Goal: Information Seeking & Learning: Learn about a topic

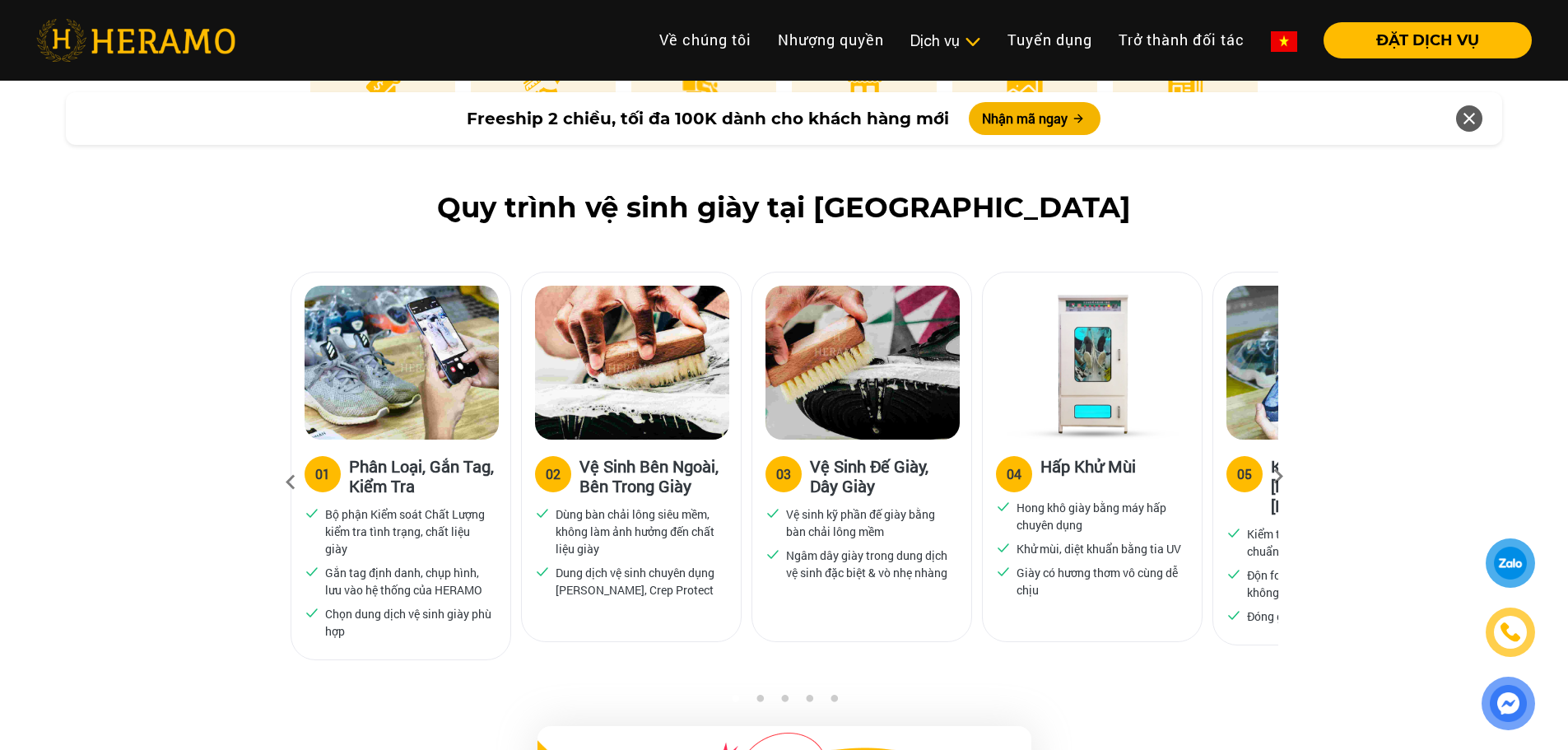
scroll to position [934, 0]
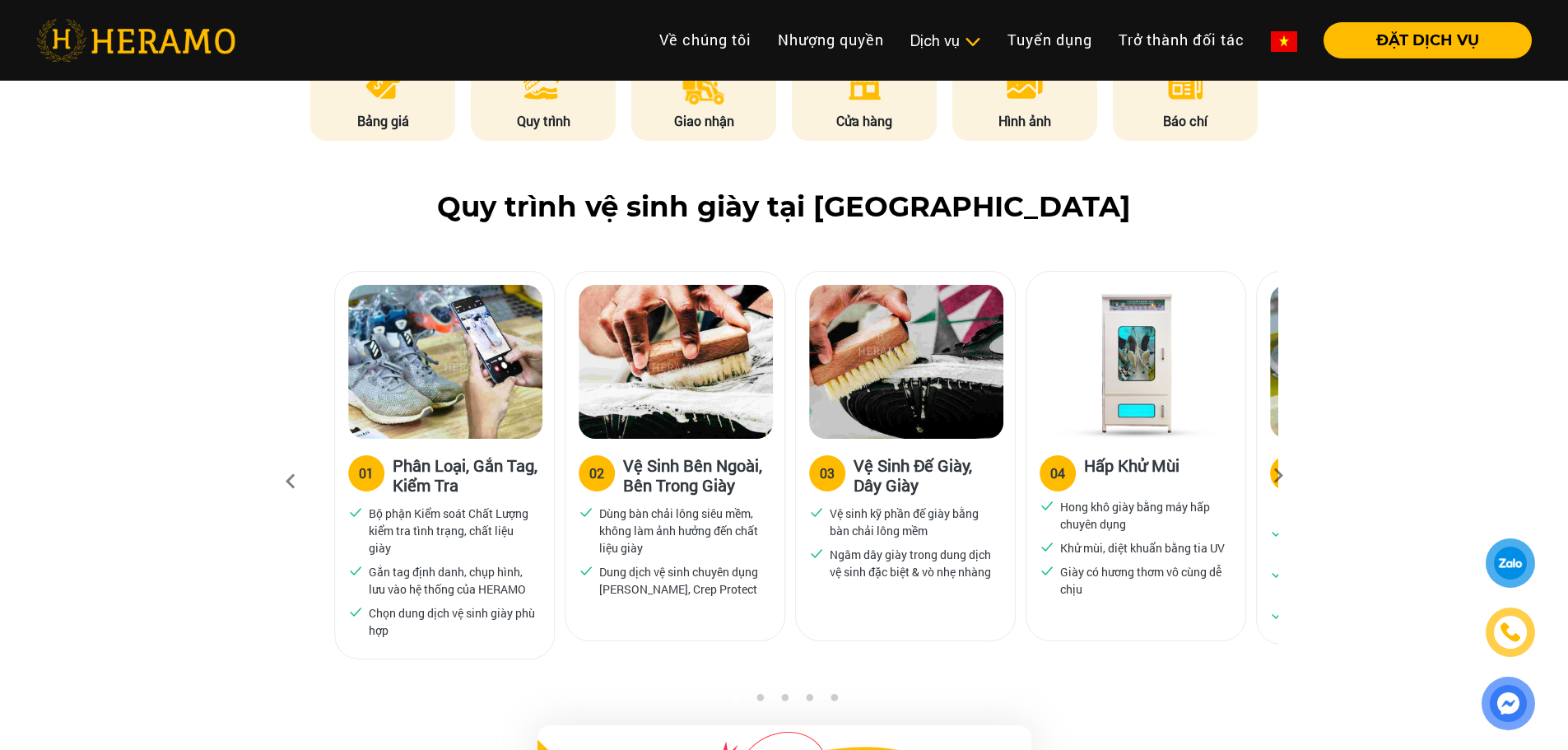
drag, startPoint x: 344, startPoint y: 558, endPoint x: 469, endPoint y: 593, distance: 129.8
click at [469, 593] on ul "Bộ phận Kiểm soát Chất Lượng kiểm tra tình trạng, chất liệu giày Gắn tag định d…" at bounding box center [444, 572] width 193 height 134
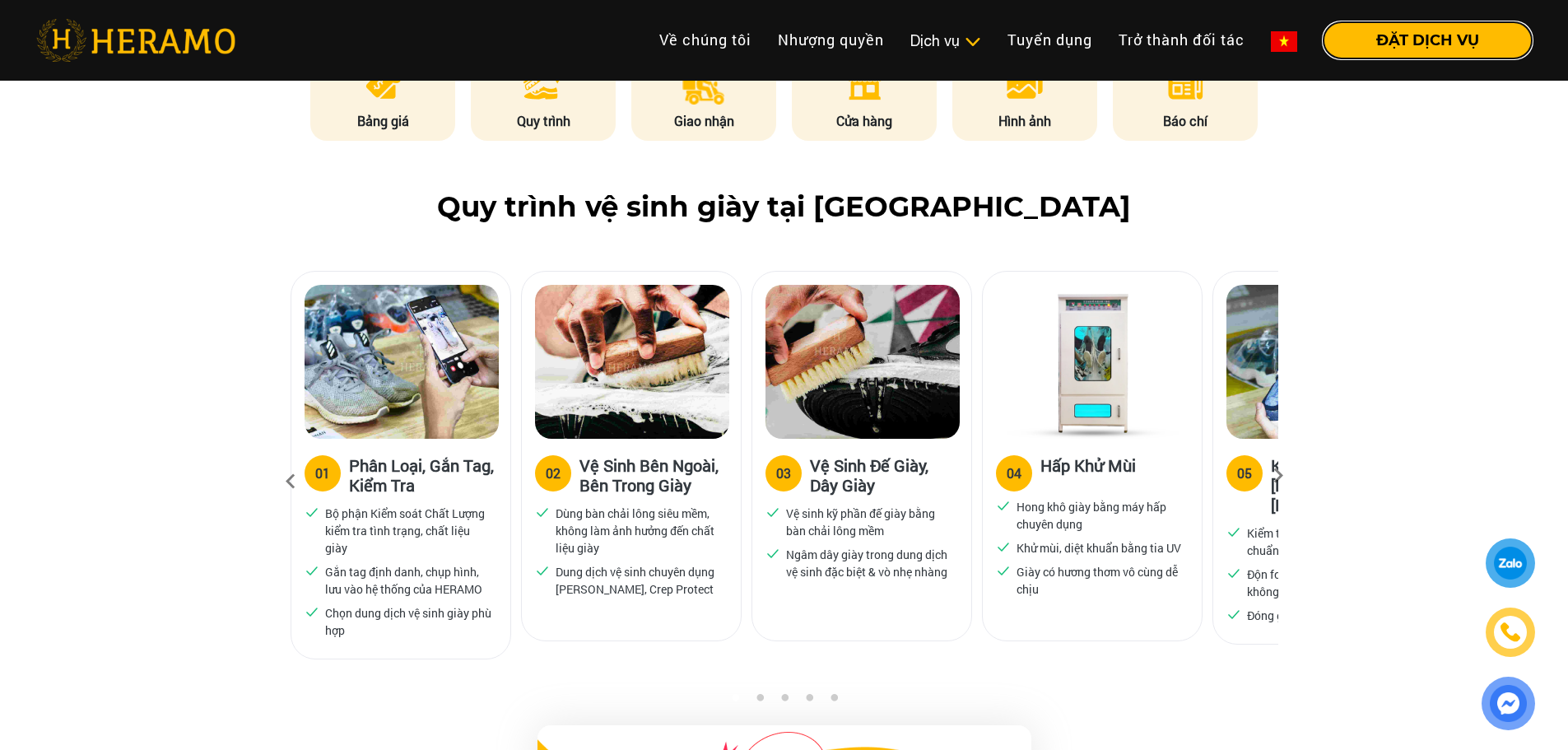
click at [1485, 30] on button "ĐẶT DỊCH VỤ" at bounding box center [1427, 40] width 208 height 36
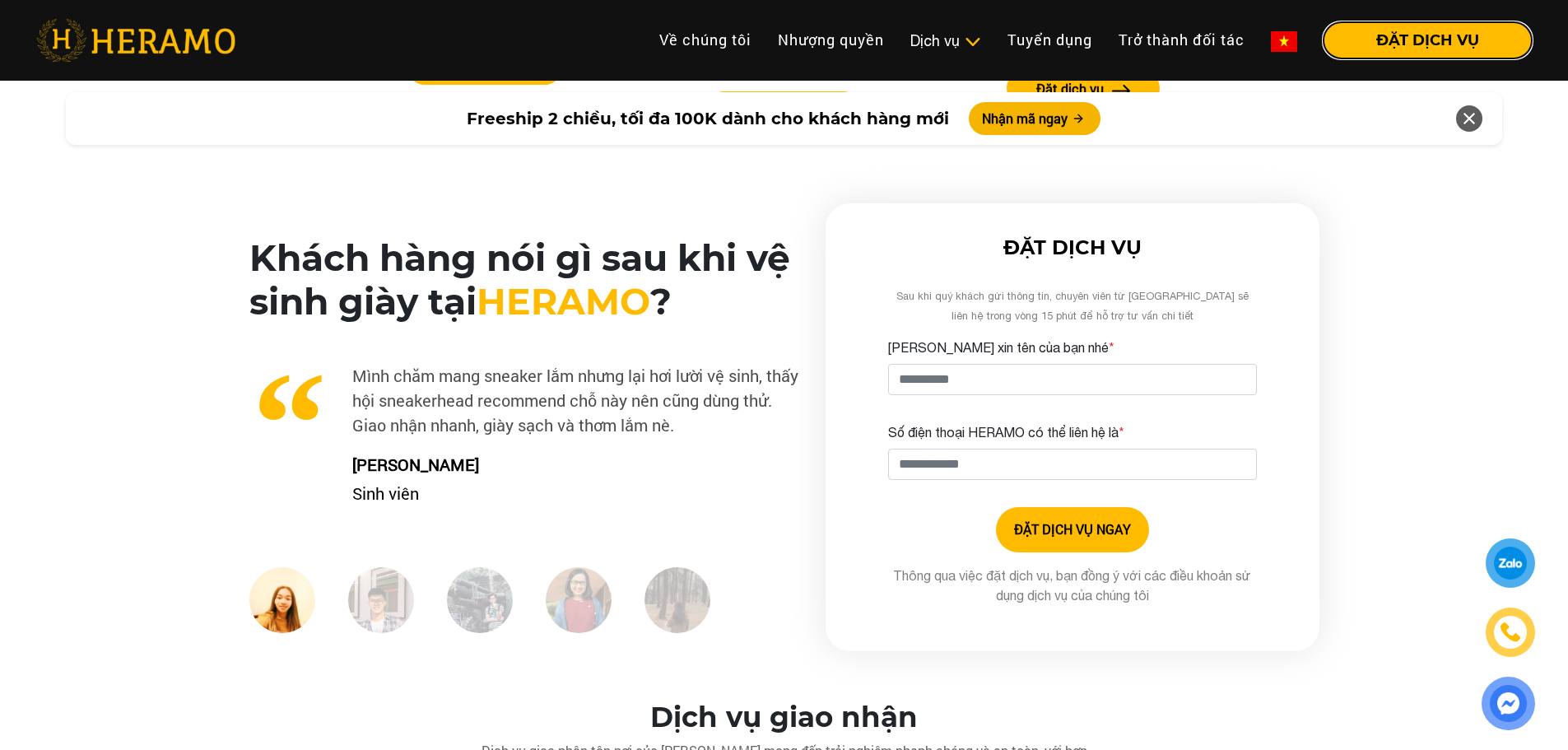
scroll to position [3928, 0]
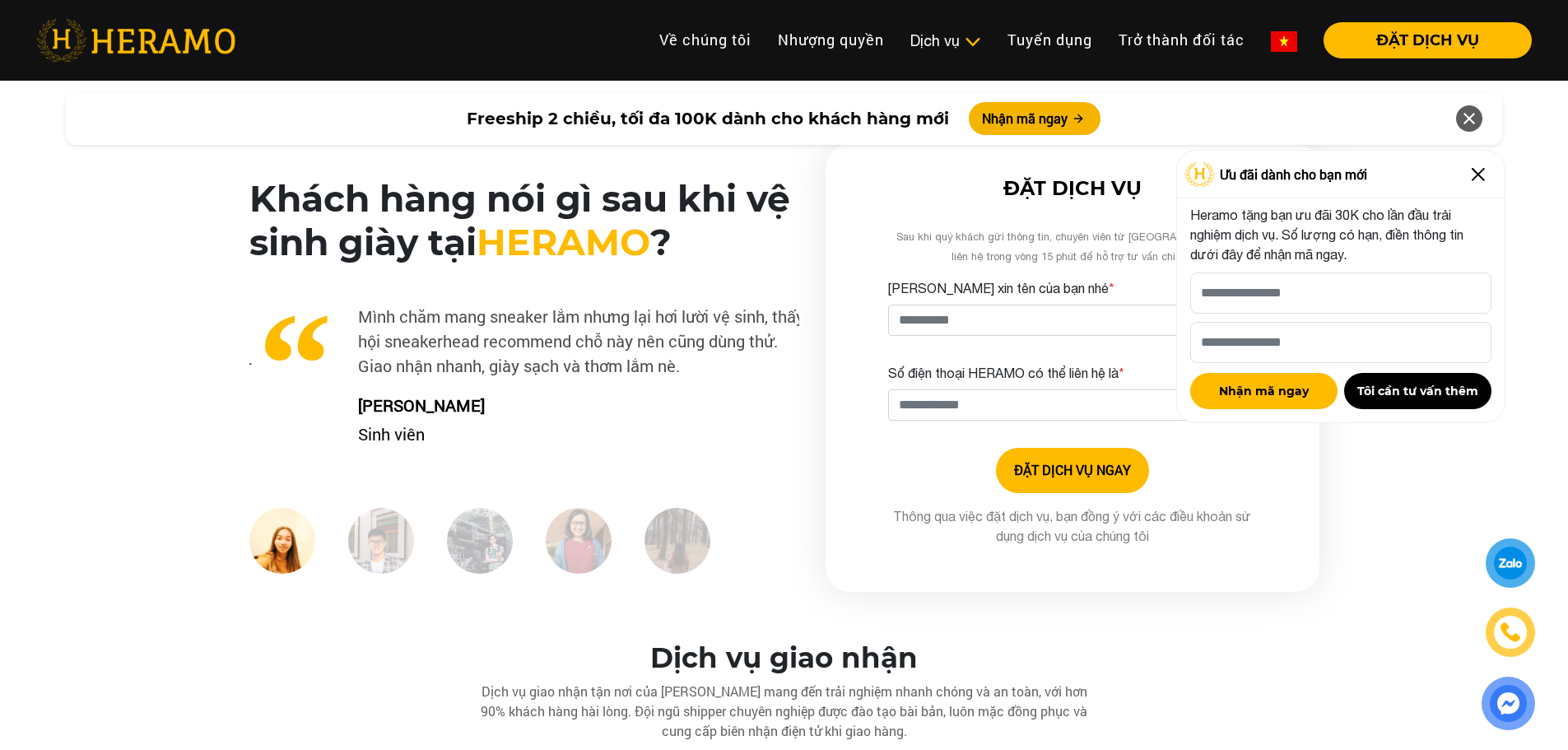
drag, startPoint x: 353, startPoint y: 325, endPoint x: 359, endPoint y: 346, distance: 21.8
click at [359, 346] on p "Mình chăm mang sneaker lắm nhưng lại hơi lười vệ sinh, thấy hội sneakerhead rec…" at bounding box center [530, 340] width 550 height 74
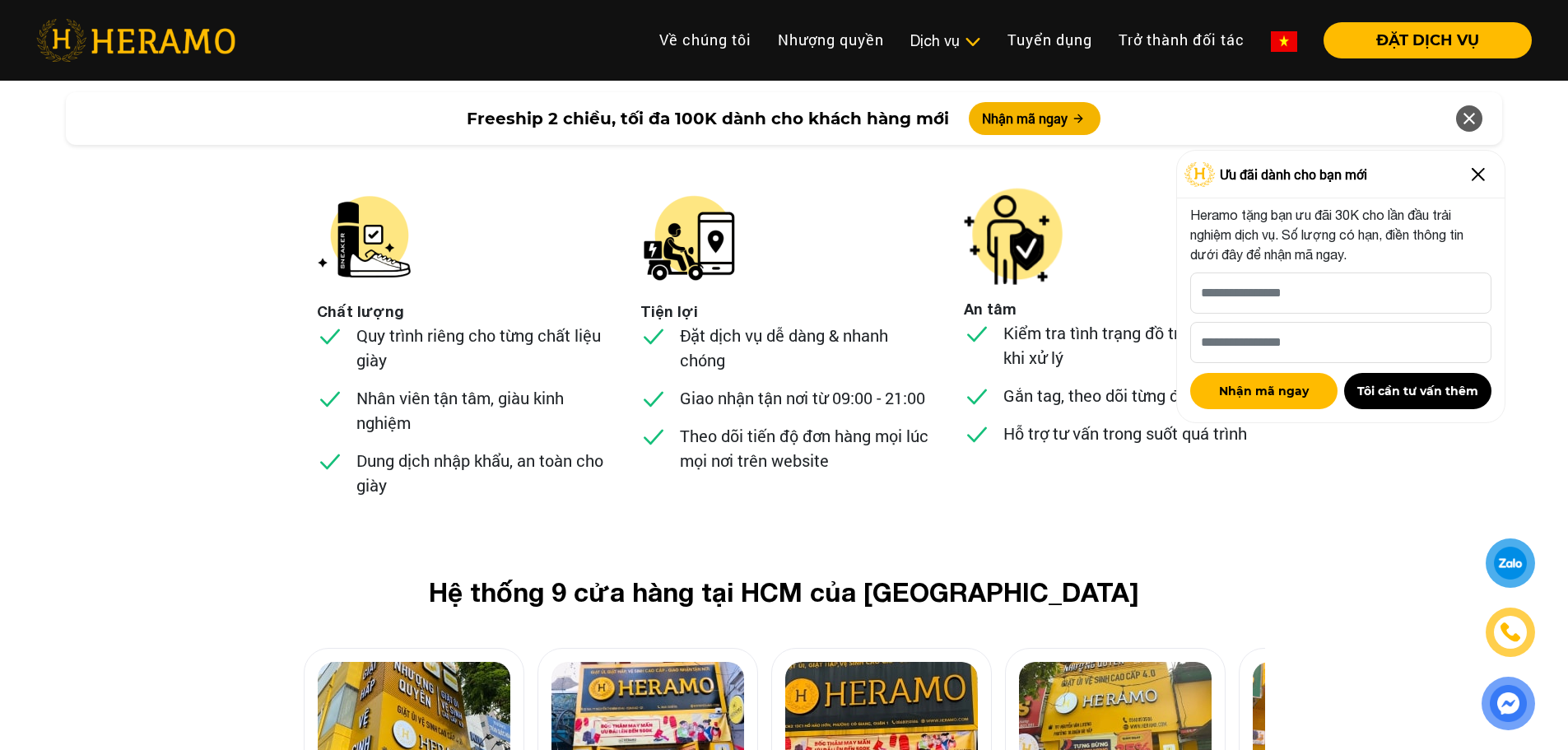
scroll to position [6220, 0]
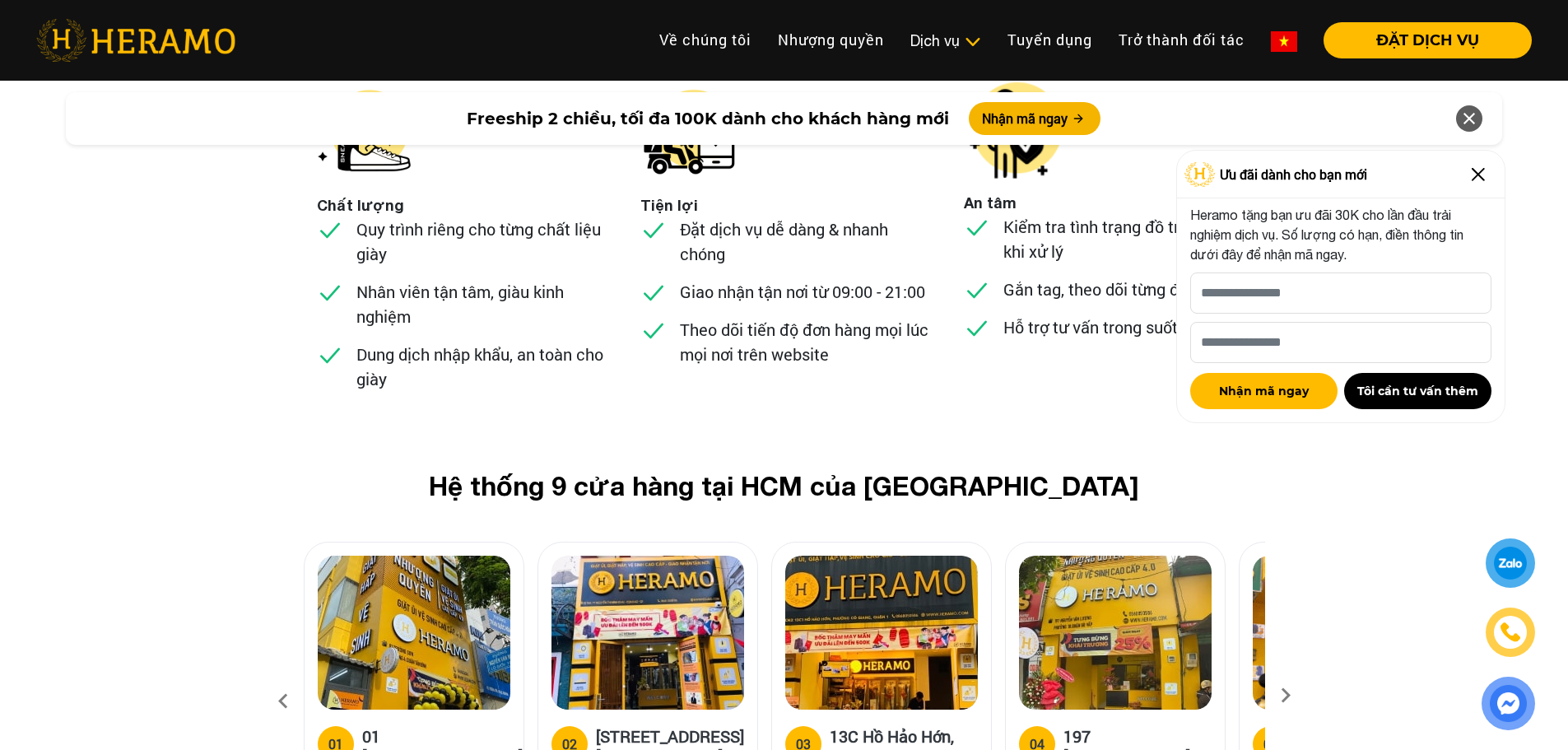
click at [1284, 696] on icon at bounding box center [1285, 701] width 29 height 11
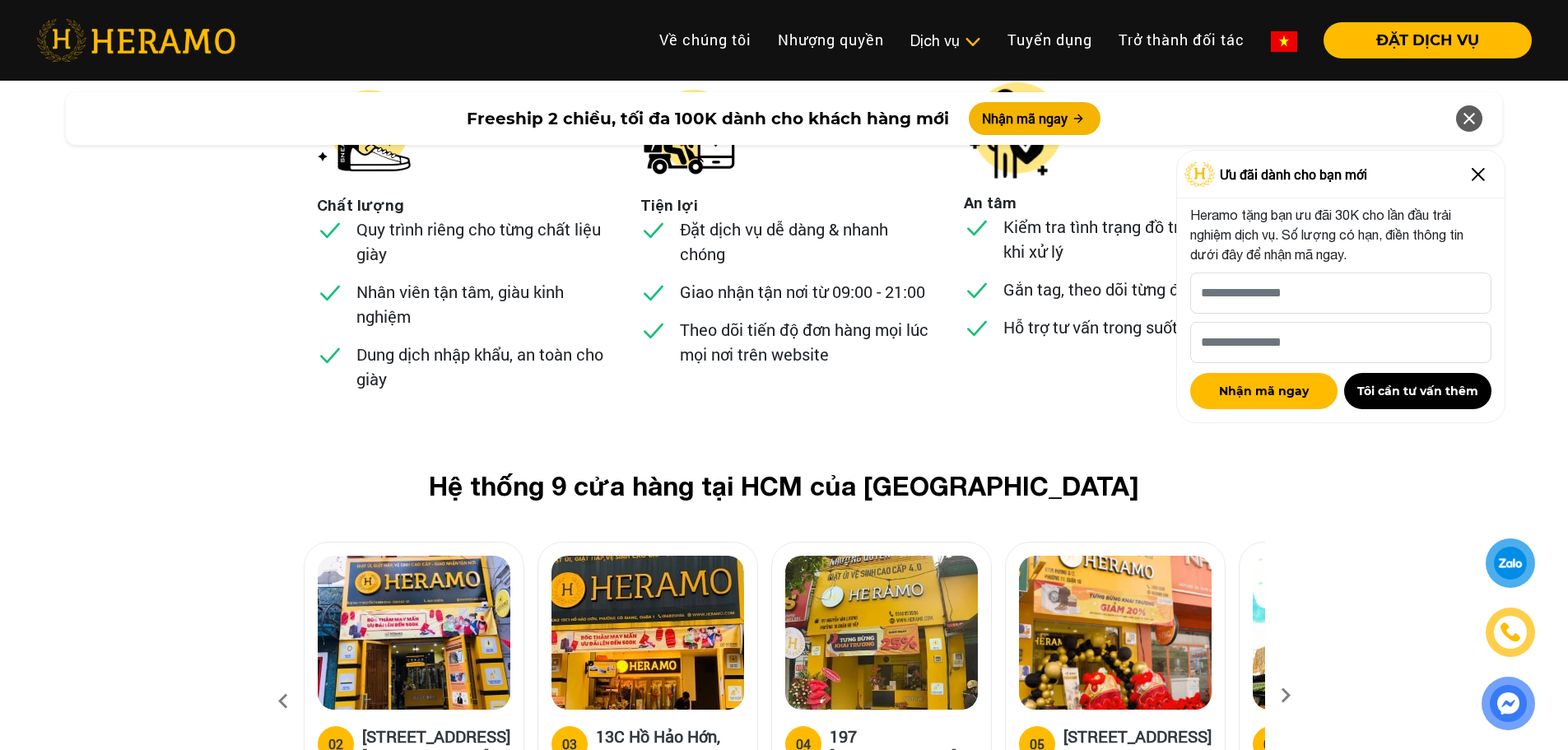
click at [1284, 696] on icon at bounding box center [1285, 701] width 29 height 11
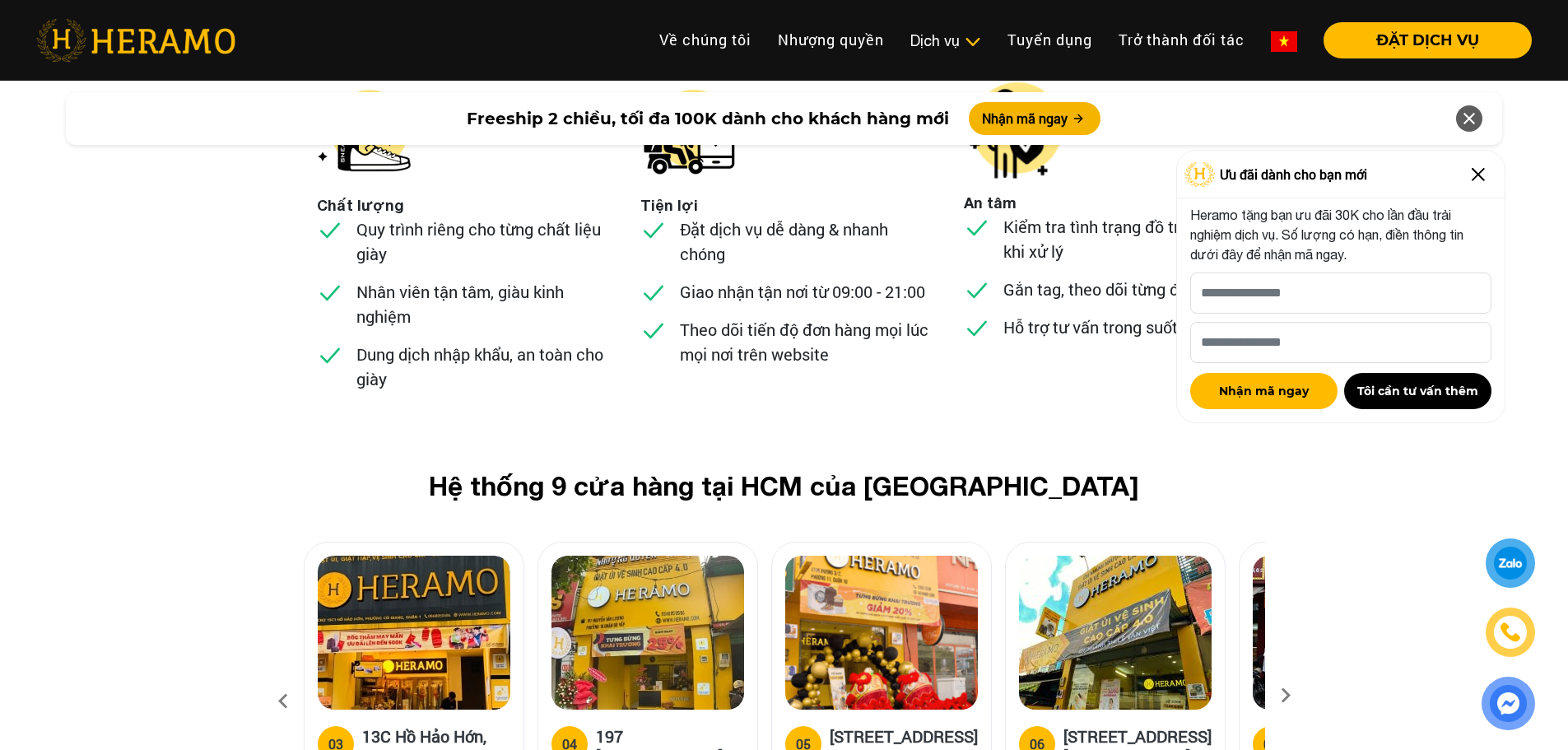
click at [1284, 696] on icon at bounding box center [1285, 701] width 29 height 11
click at [1285, 696] on icon at bounding box center [1285, 701] width 29 height 11
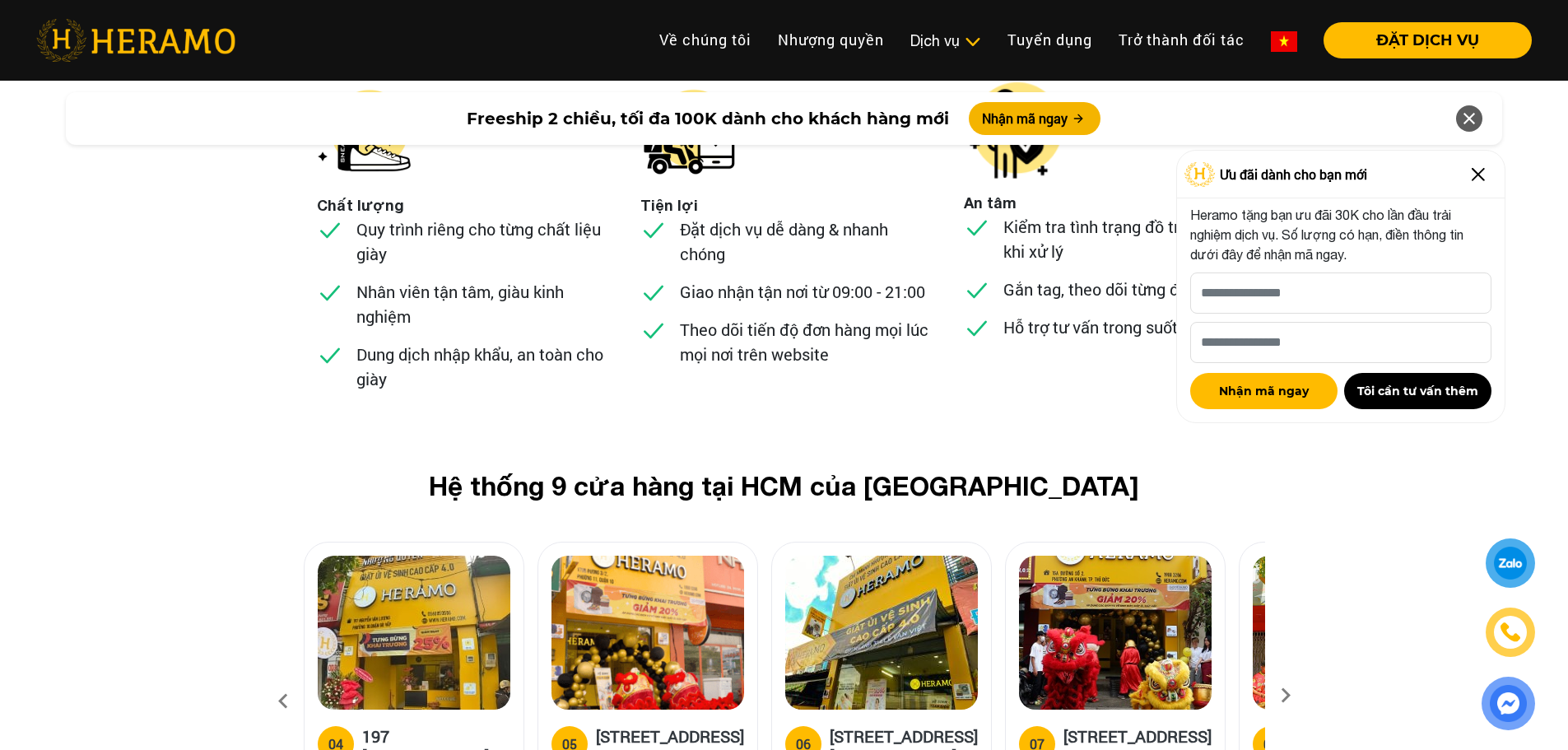
click at [1285, 696] on icon at bounding box center [1285, 701] width 29 height 11
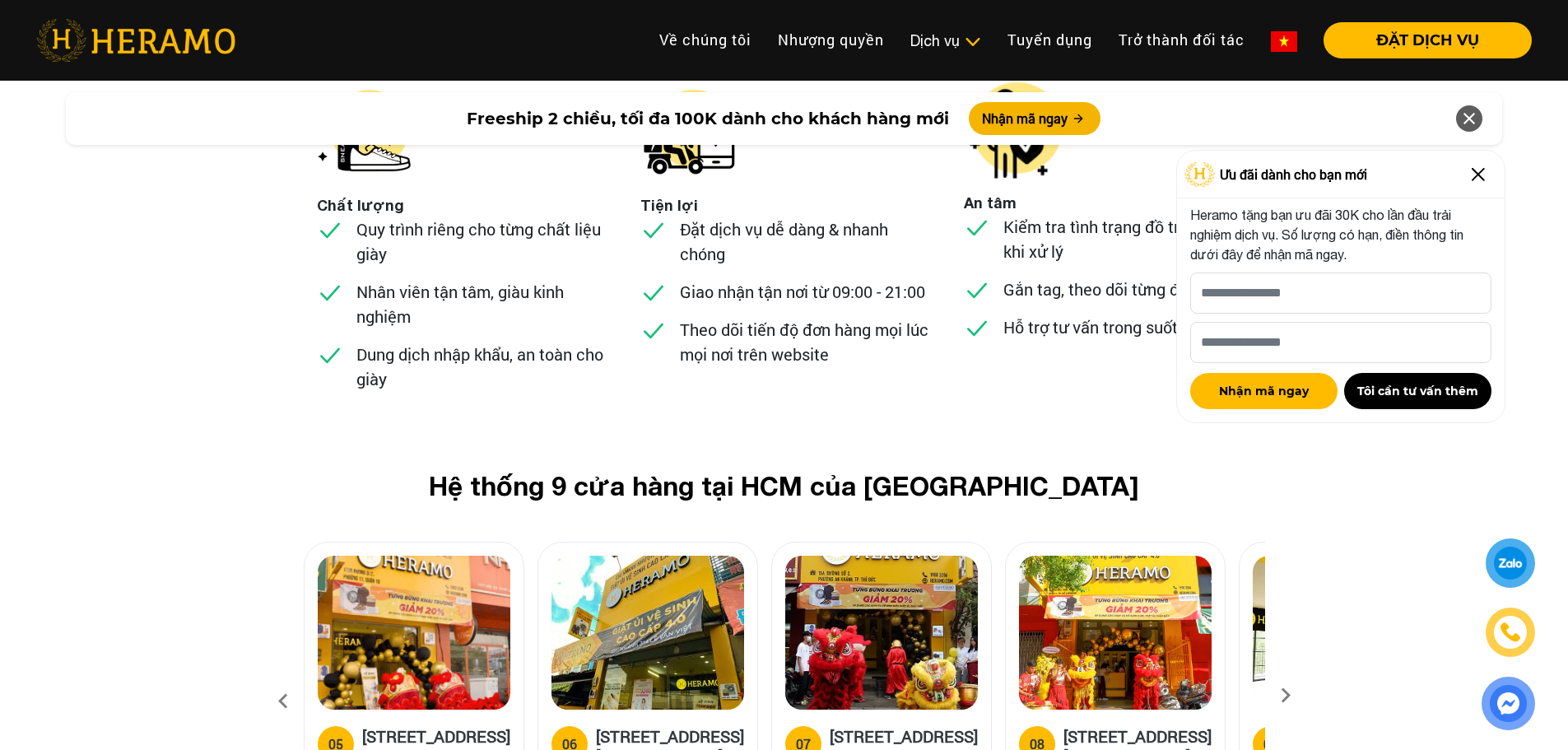
click at [1285, 696] on icon at bounding box center [1285, 701] width 29 height 11
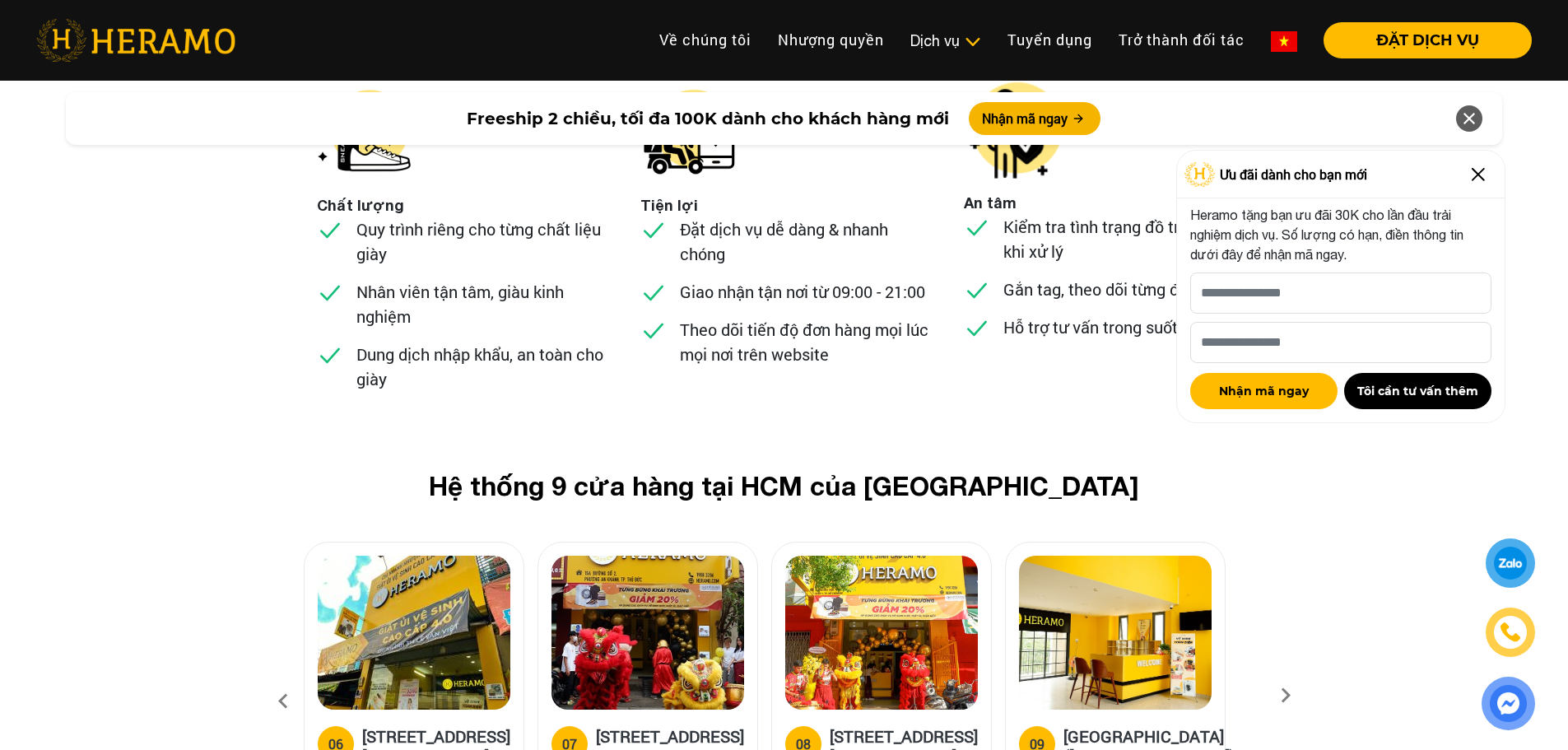
click at [1285, 696] on icon at bounding box center [1285, 701] width 29 height 11
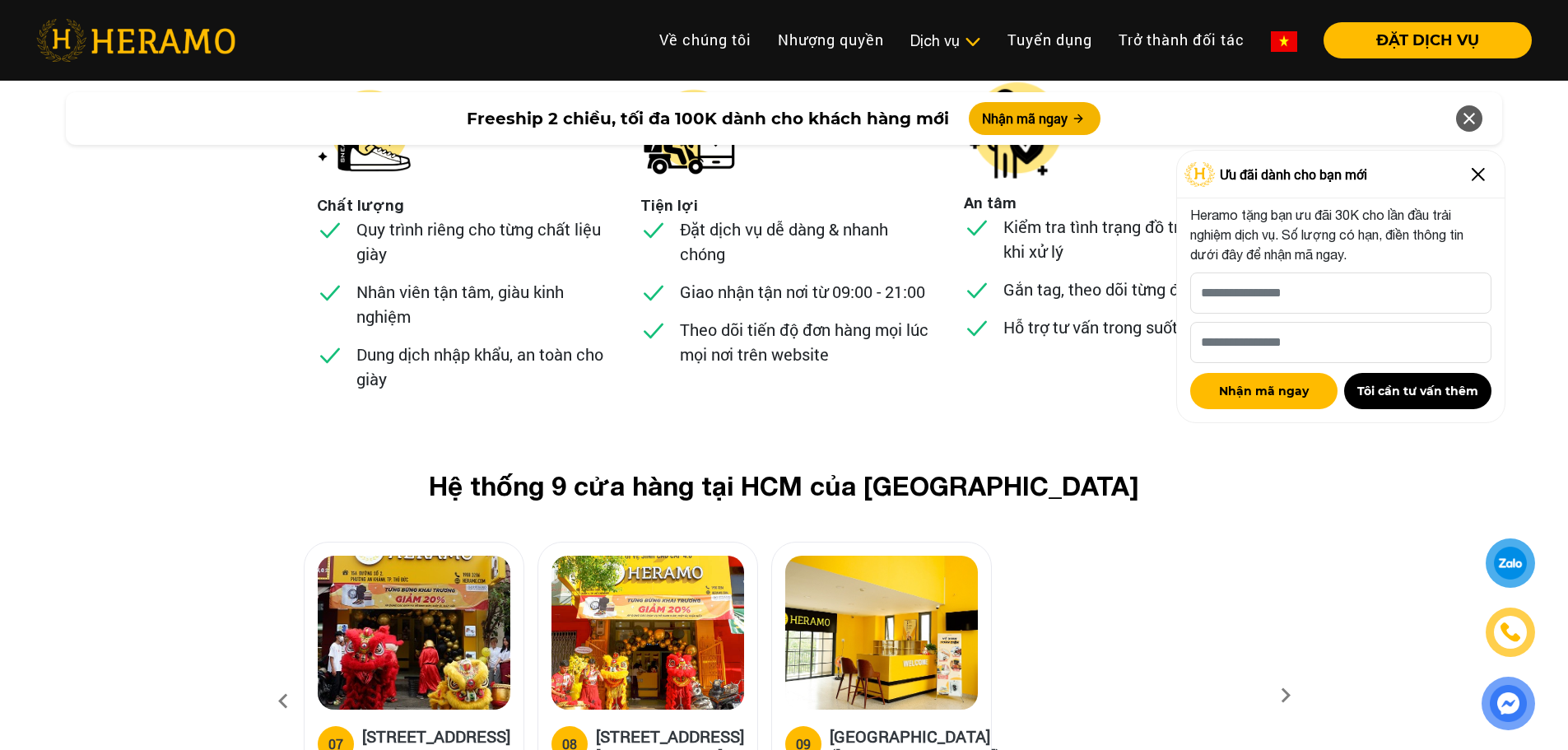
click at [1285, 696] on icon at bounding box center [1285, 701] width 29 height 11
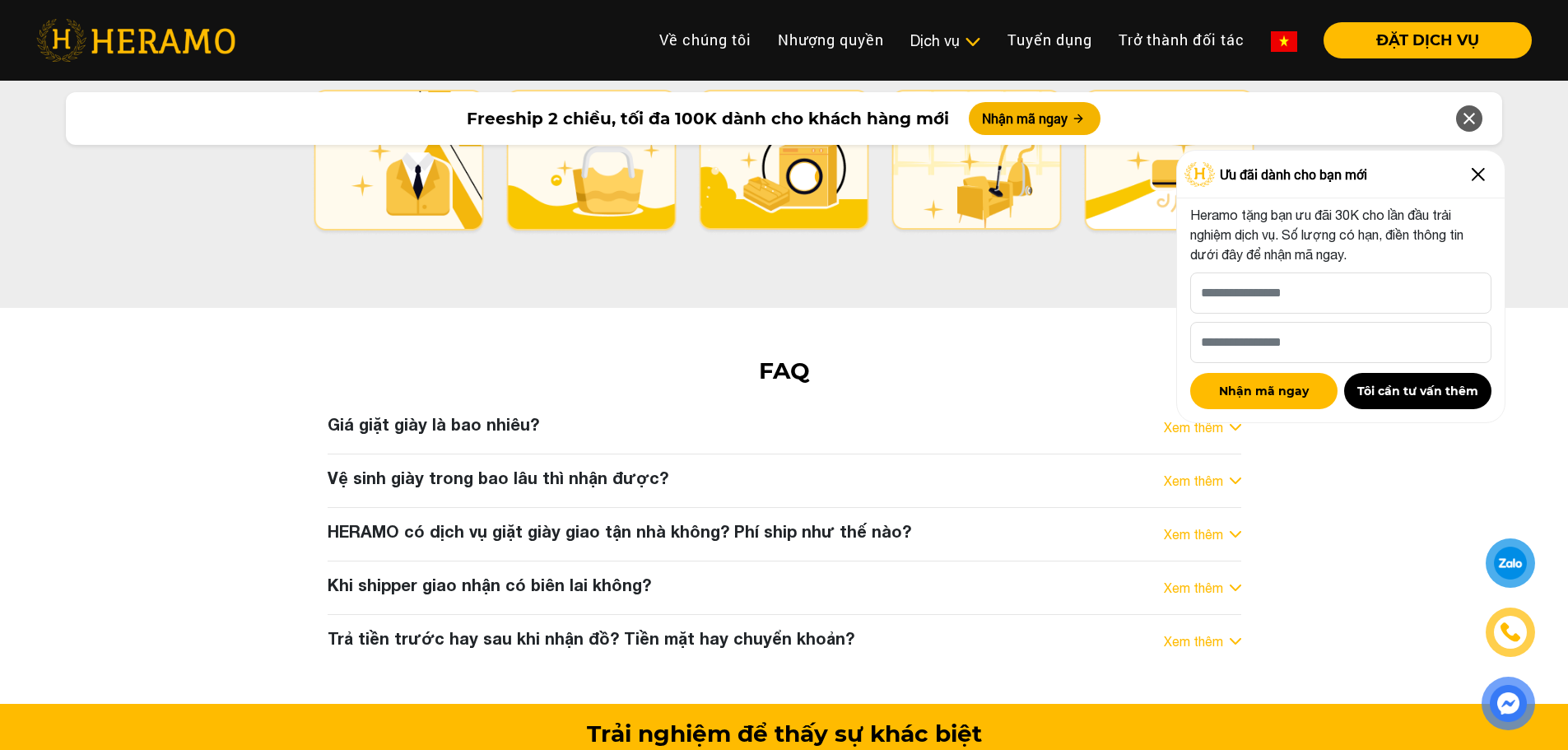
scroll to position [8362, 0]
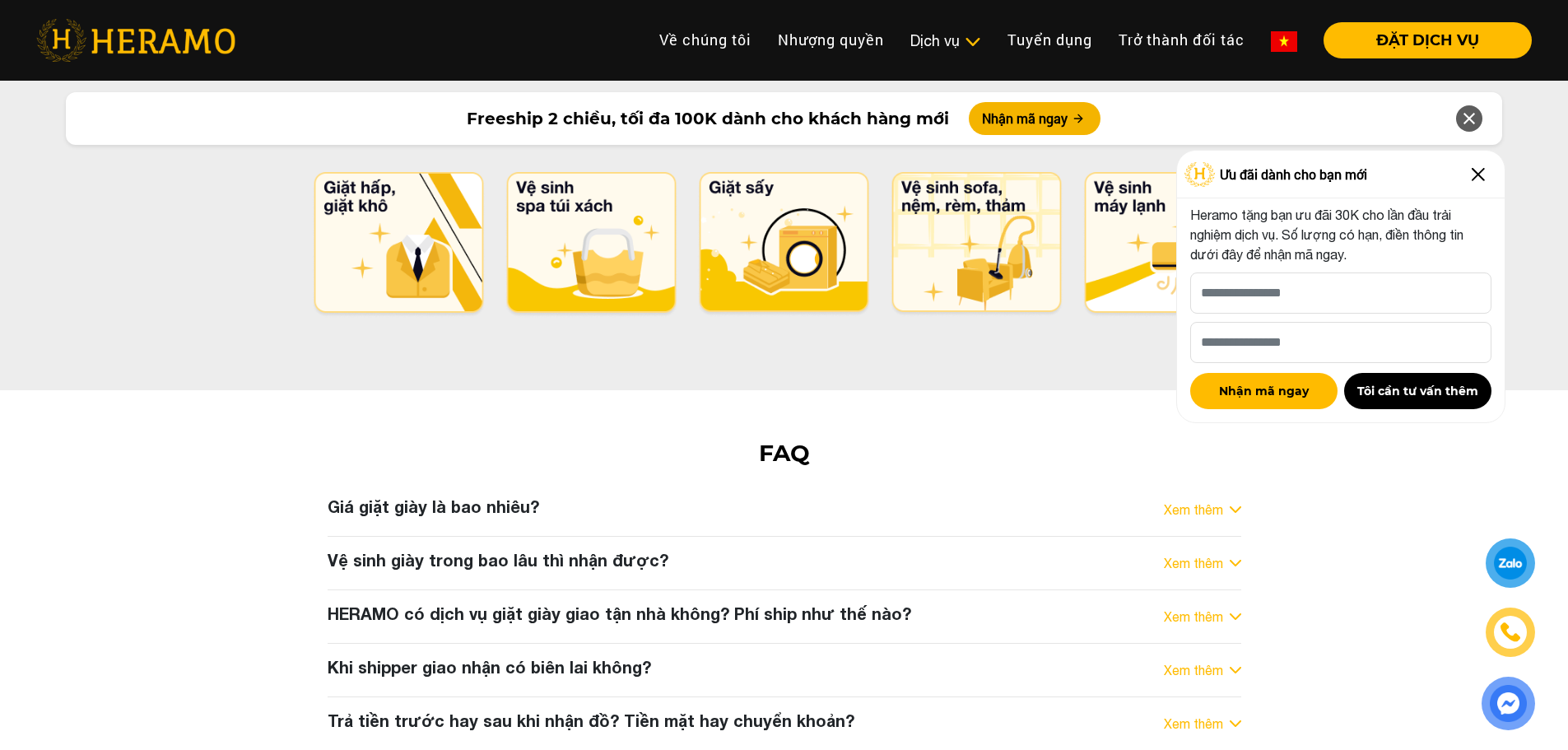
click at [621, 496] on div "Giá giặt giày là bao nhiêu? Xem thêm" at bounding box center [784, 509] width 913 height 26
click at [450, 496] on h3 "Giá giặt giày là bao nhiêu?" at bounding box center [433, 506] width 211 height 20
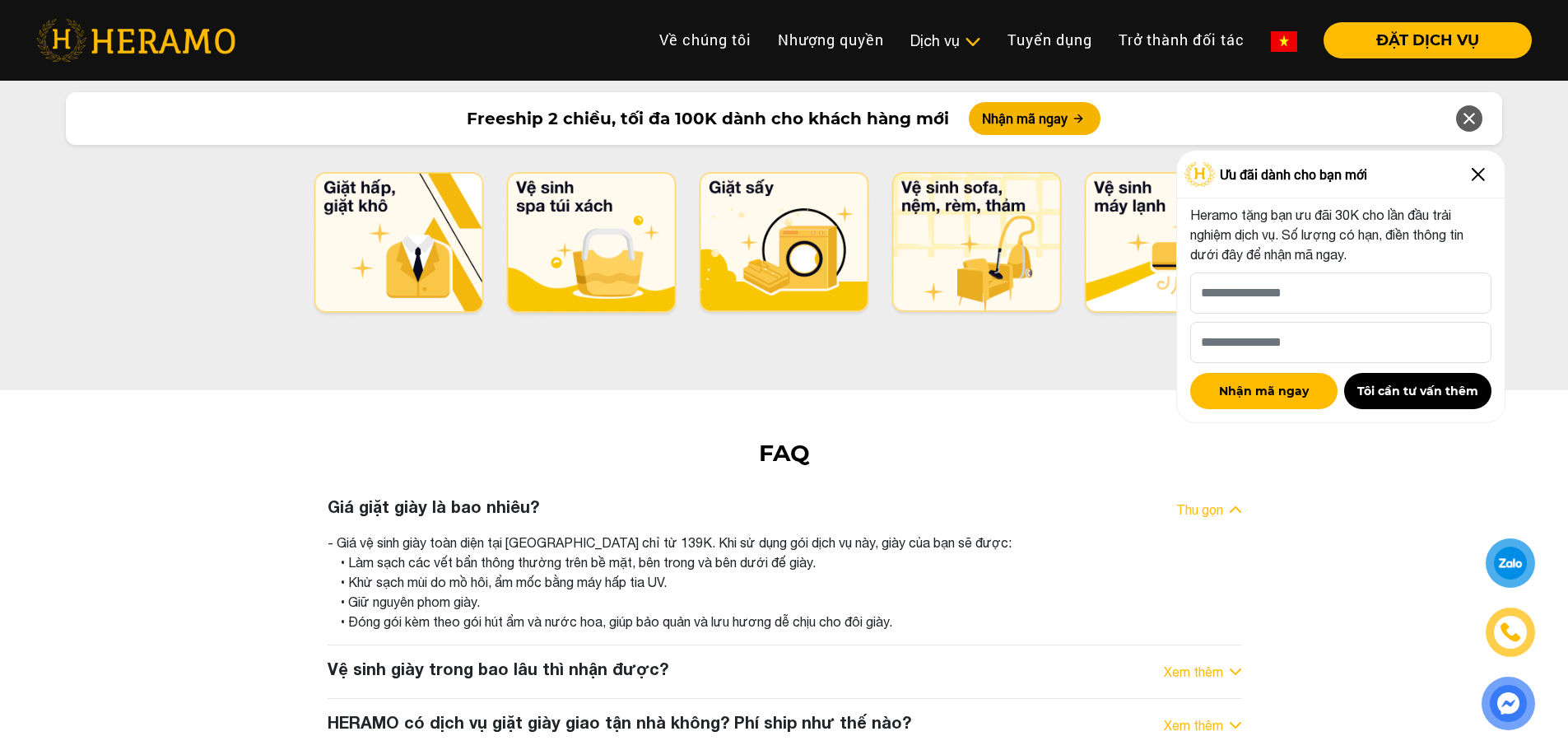
click at [1198, 661] on link "Xem thêm" at bounding box center [1193, 671] width 60 height 20
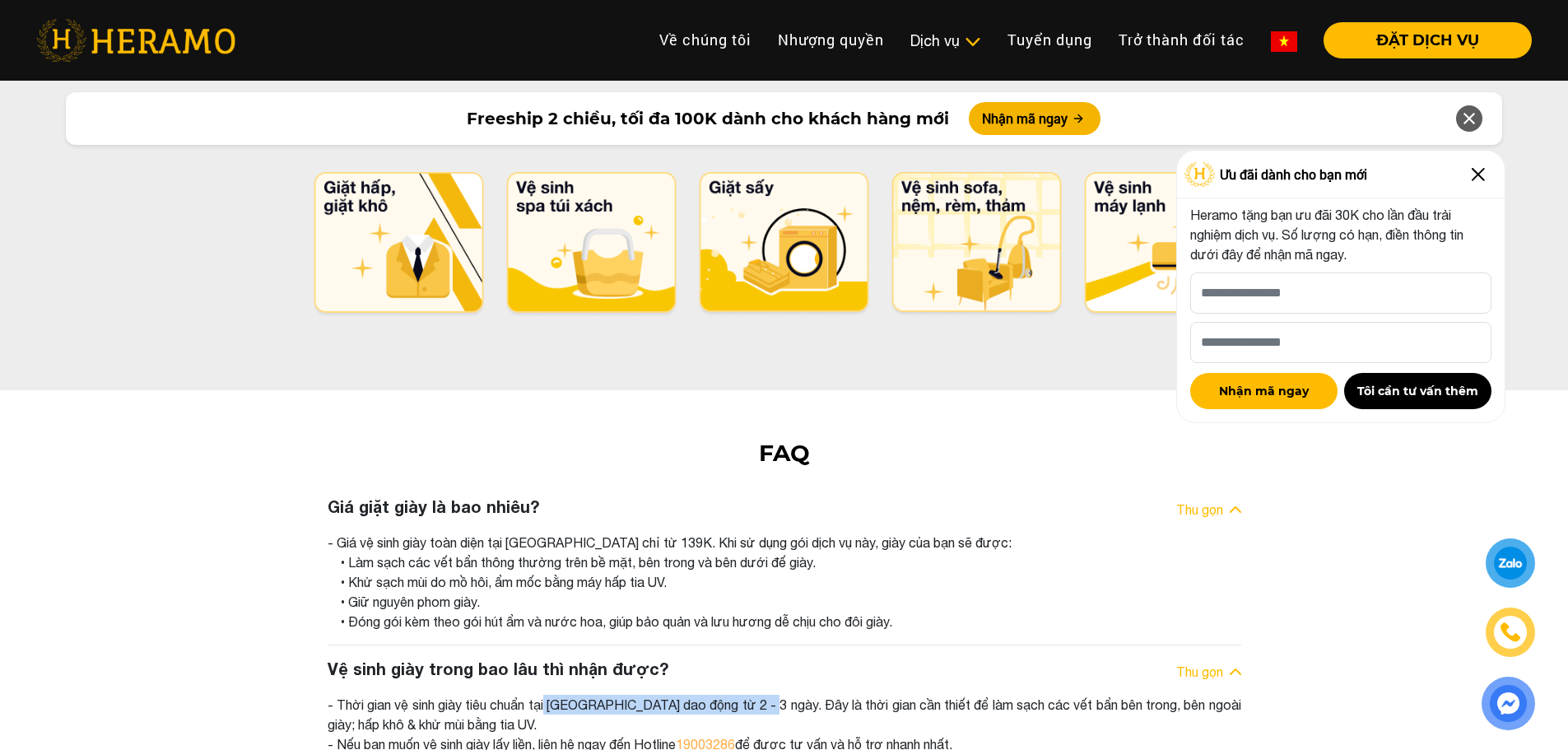
drag, startPoint x: 452, startPoint y: 569, endPoint x: 748, endPoint y: 572, distance: 296.0
click at [719, 695] on div "- Thời gian vệ sinh giày tiêu chuẩn tại [GEOGRAPHIC_DATA] dao động từ 2 - 3 ngà…" at bounding box center [784, 724] width 913 height 59
click at [748, 695] on div "- Thời gian vệ sinh giày tiêu chuẩn tại [GEOGRAPHIC_DATA] dao động từ 2 - 3 ngà…" at bounding box center [784, 724] width 913 height 59
drag, startPoint x: 748, startPoint y: 572, endPoint x: 944, endPoint y: 564, distance: 196.2
click at [944, 695] on div "- Thời gian vệ sinh giày tiêu chuẩn tại [GEOGRAPHIC_DATA] dao động từ 2 - 3 ngà…" at bounding box center [784, 724] width 913 height 59
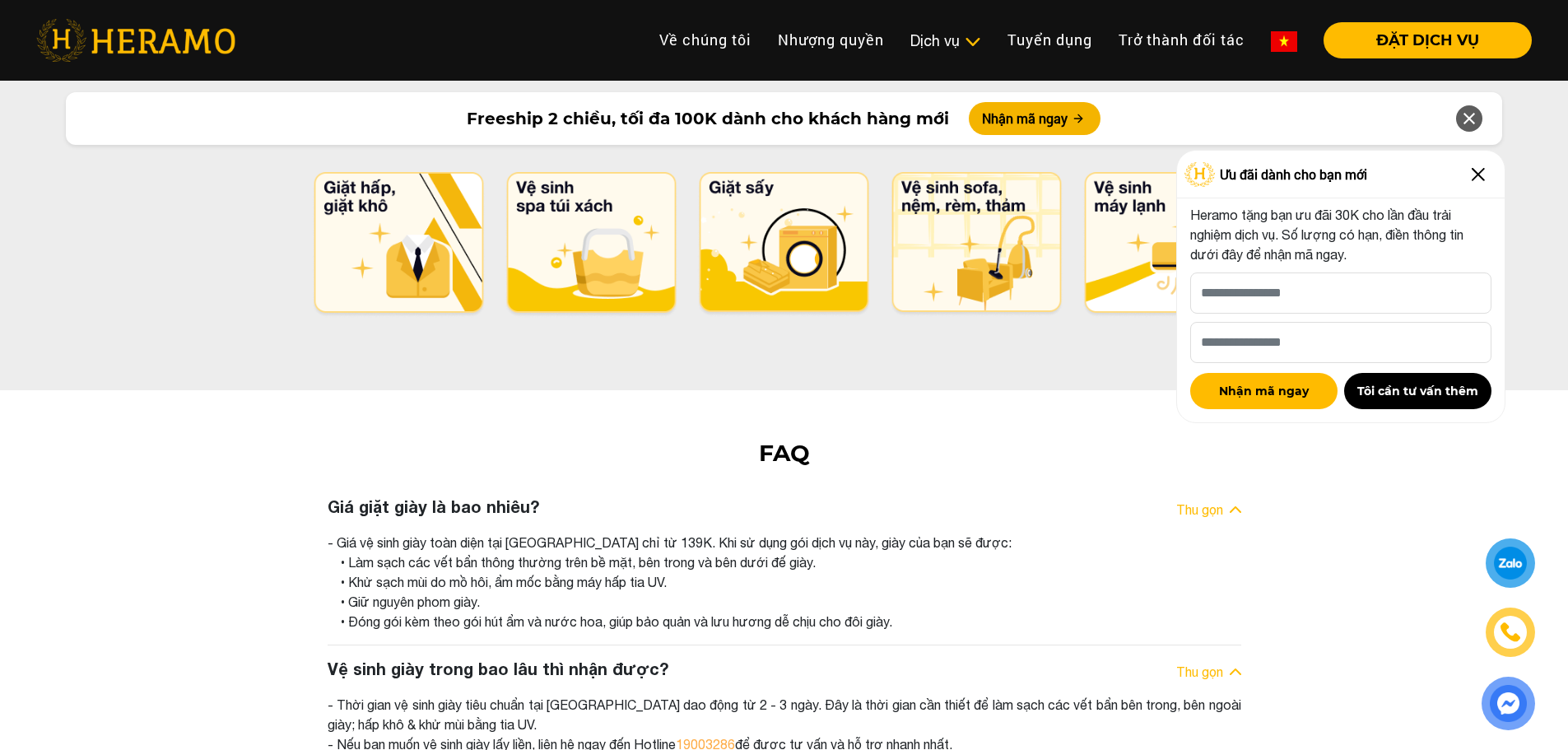
click at [1074, 695] on div "- Thời gian vệ sinh giày tiêu chuẩn tại [GEOGRAPHIC_DATA] dao động từ 2 - 3 ngà…" at bounding box center [784, 724] width 913 height 59
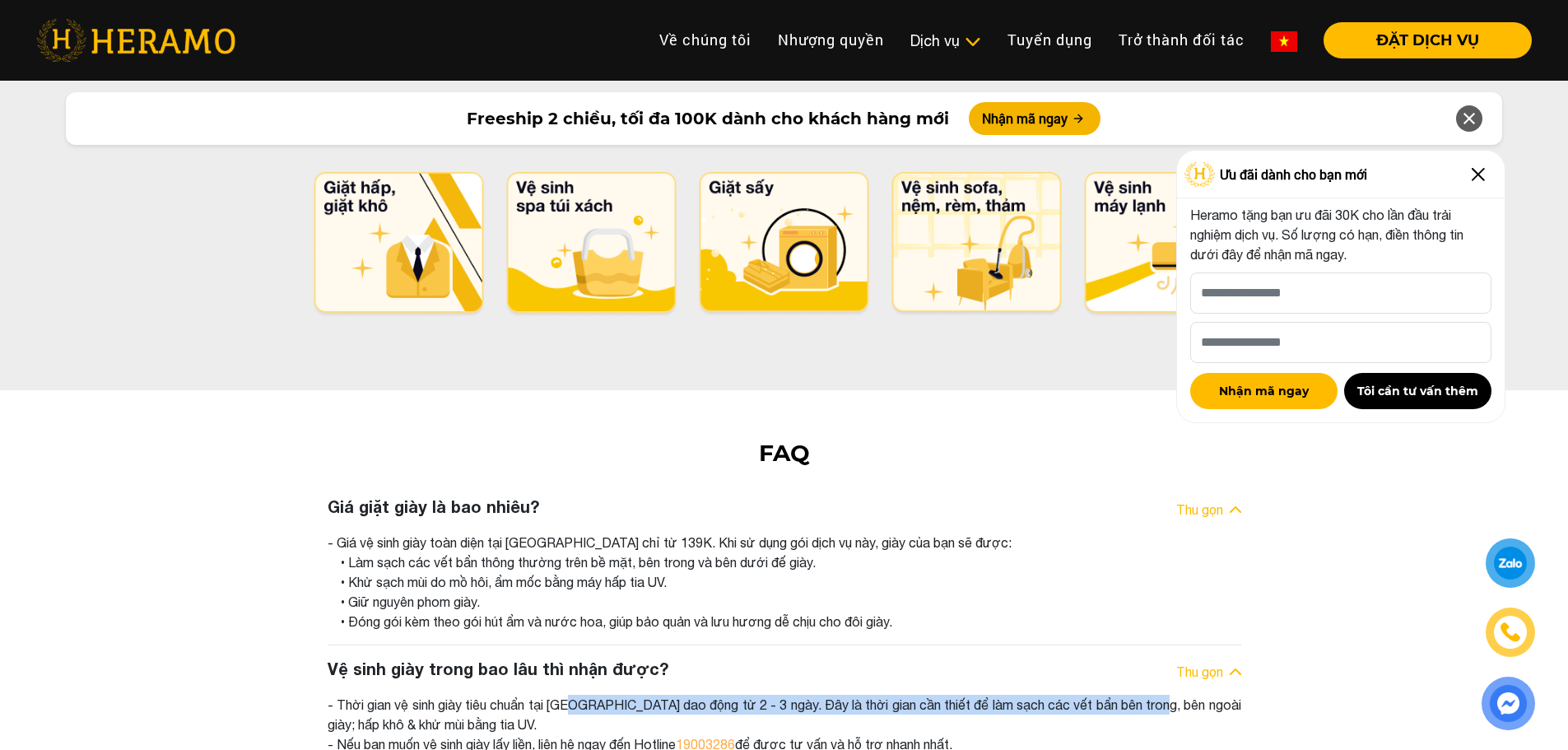
drag, startPoint x: 1074, startPoint y: 564, endPoint x: 450, endPoint y: 577, distance: 624.1
click at [450, 695] on div "- Thời gian vệ sinh giày tiêu chuẩn tại [GEOGRAPHIC_DATA] dao động từ 2 - 3 ngà…" at bounding box center [784, 724] width 913 height 59
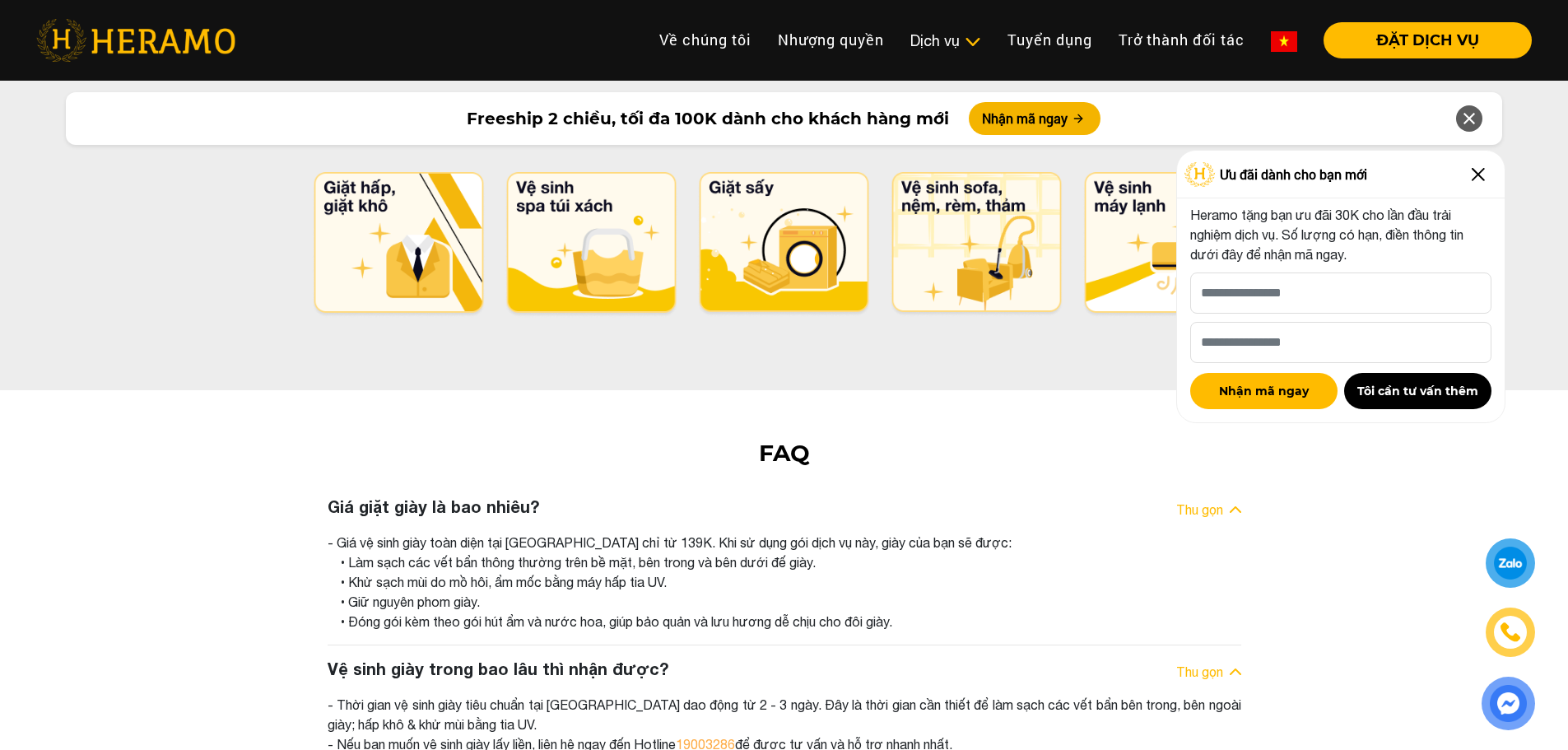
click at [381, 695] on div "- Thời gian vệ sinh giày tiêu chuẩn tại [GEOGRAPHIC_DATA] dao động từ 2 - 3 ngà…" at bounding box center [784, 724] width 913 height 59
drag, startPoint x: 381, startPoint y: 582, endPoint x: 562, endPoint y: 590, distance: 181.2
click at [562, 695] on div "- Thời gian vệ sinh giày tiêu chuẩn tại [GEOGRAPHIC_DATA] dao động từ 2 - 3 ngà…" at bounding box center [784, 724] width 913 height 59
click at [603, 695] on div "- Thời gian vệ sinh giày tiêu chuẩn tại [GEOGRAPHIC_DATA] dao động từ 2 - 3 ngà…" at bounding box center [784, 724] width 913 height 59
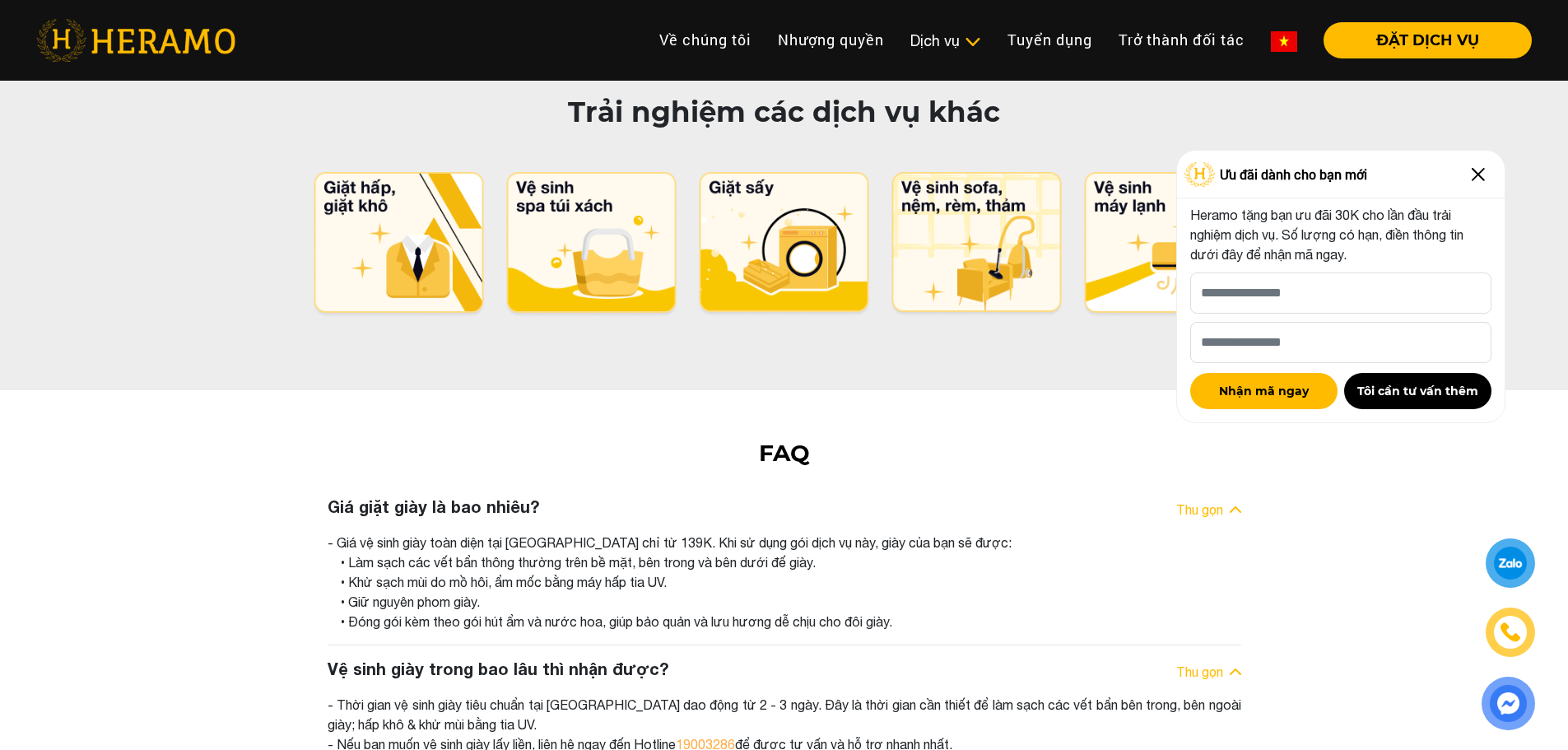
scroll to position [934, 0]
